Goal: Entertainment & Leisure: Consume media (video, audio)

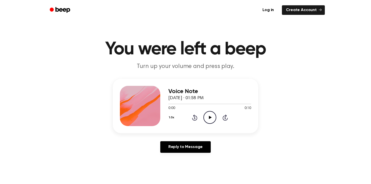
click at [213, 116] on icon "Play Audio" at bounding box center [209, 117] width 13 height 13
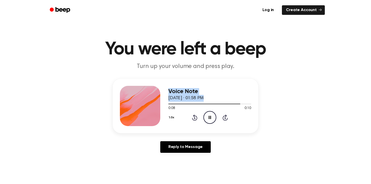
drag, startPoint x: 233, startPoint y: 102, endPoint x: 151, endPoint y: 100, distance: 81.8
click at [151, 100] on div "Voice Note [DATE] · 01:58 PM 0:08 0:10 Your browser does not support the [objec…" at bounding box center [185, 106] width 145 height 55
click at [175, 104] on div at bounding box center [207, 104] width 78 height 1
drag, startPoint x: 175, startPoint y: 104, endPoint x: 166, endPoint y: 104, distance: 9.3
click at [166, 104] on div "Voice Note [DATE] · 01:58 PM 0:01 0:10 Your browser does not support the [objec…" at bounding box center [185, 106] width 145 height 55
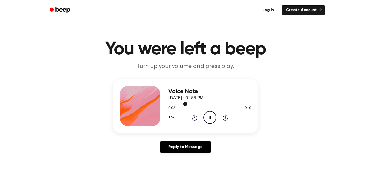
click at [170, 104] on div at bounding box center [177, 104] width 19 height 1
click at [213, 118] on icon "Play Audio" at bounding box center [209, 117] width 13 height 13
click at [207, 120] on icon "Play Audio" at bounding box center [209, 117] width 13 height 13
click at [195, 117] on icon "Rewind 5 seconds" at bounding box center [195, 118] width 6 height 7
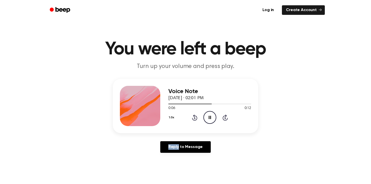
click at [195, 117] on icon "Rewind 5 seconds" at bounding box center [195, 118] width 6 height 7
click at [213, 117] on icon "Play Audio" at bounding box center [209, 117] width 13 height 13
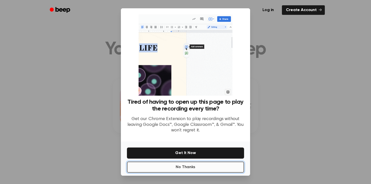
click at [209, 167] on button "No Thanks" at bounding box center [185, 167] width 117 height 11
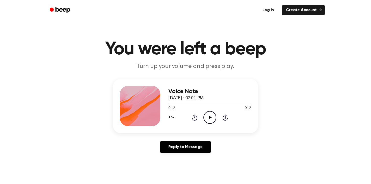
click at [211, 119] on icon "Play Audio" at bounding box center [209, 117] width 13 height 13
click at [212, 119] on icon "Play Audio" at bounding box center [209, 117] width 13 height 13
